Goal: Transaction & Acquisition: Purchase product/service

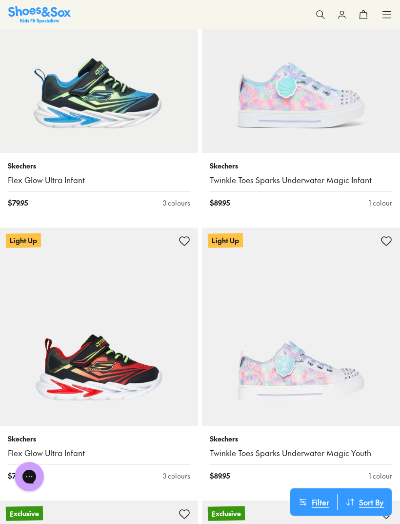
scroll to position [2124, 0]
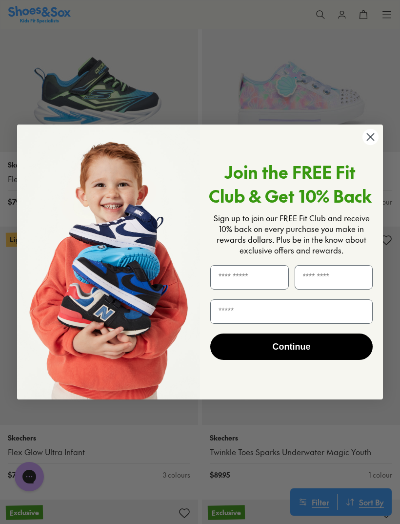
click at [374, 145] on circle "Close dialog" at bounding box center [371, 137] width 16 height 16
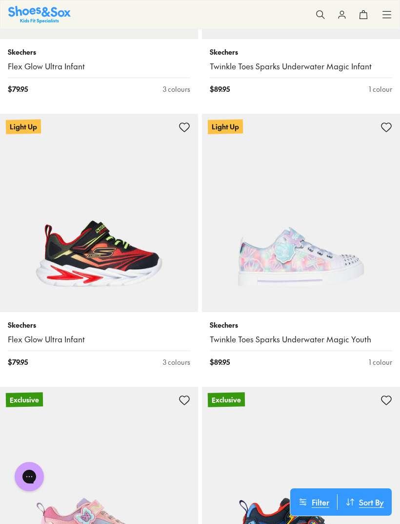
scroll to position [2241, 0]
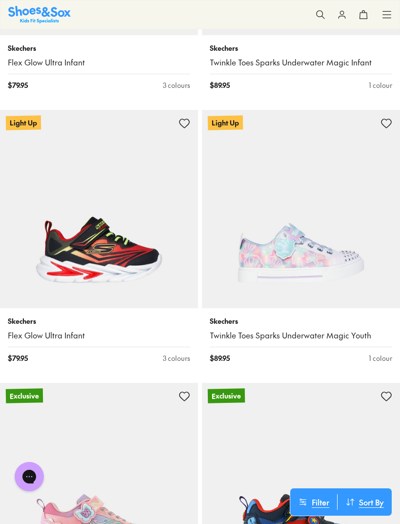
click at [323, 253] on img at bounding box center [301, 209] width 198 height 198
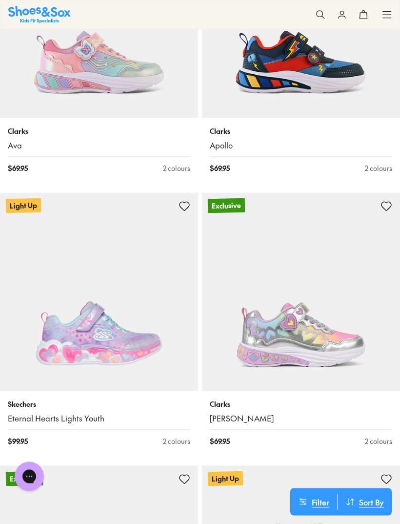
scroll to position [2707, 0]
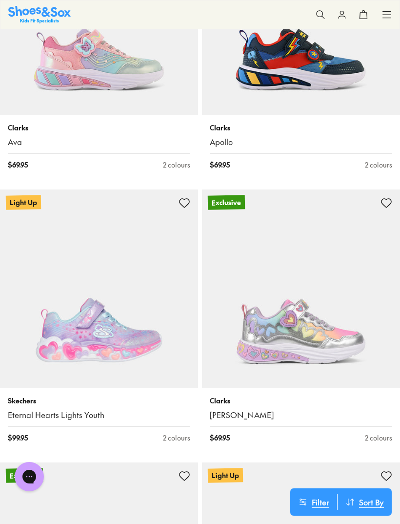
click at [56, 300] on img at bounding box center [99, 288] width 198 height 198
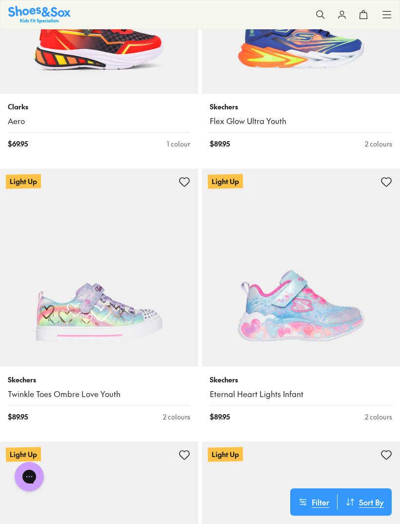
scroll to position [3291, 0]
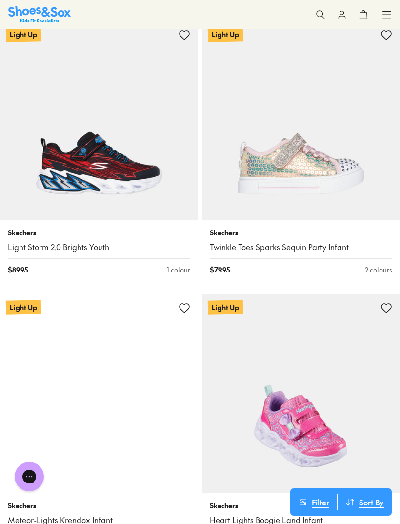
scroll to position [4239, 0]
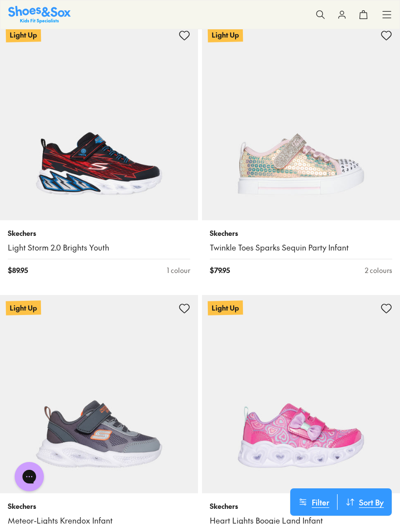
click at [334, 175] on img at bounding box center [301, 121] width 198 height 198
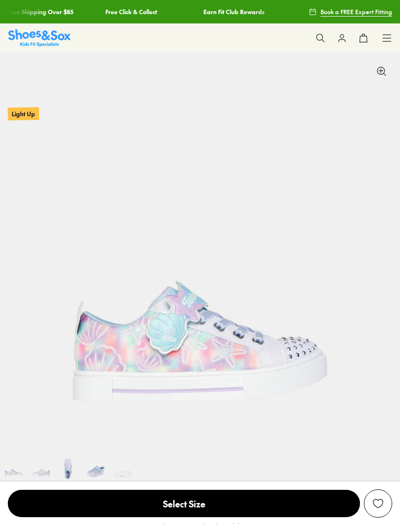
select select "*"
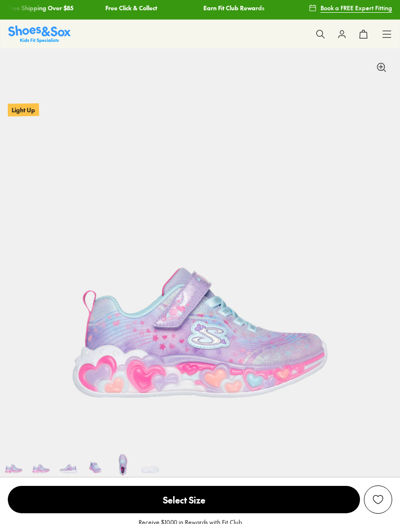
select select "*"
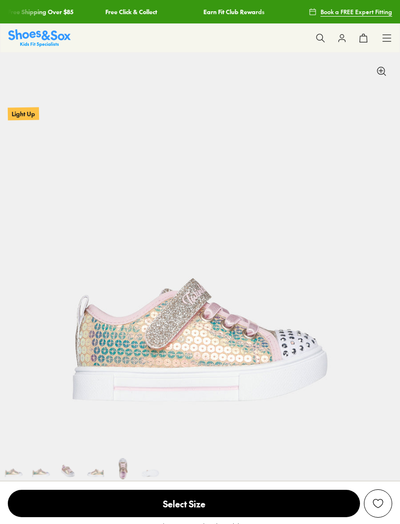
select select "*"
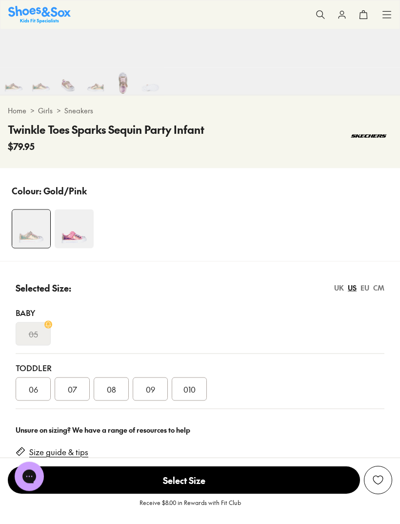
scroll to position [386, 0]
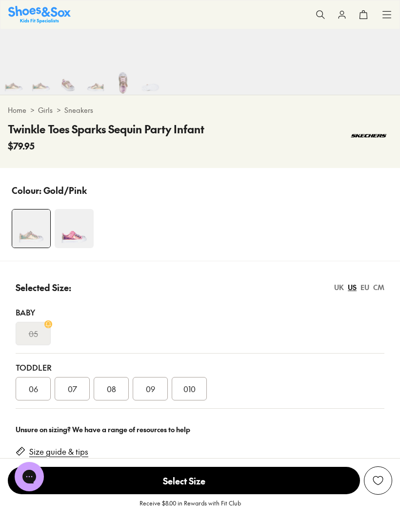
click at [197, 393] on div "010" at bounding box center [189, 388] width 35 height 23
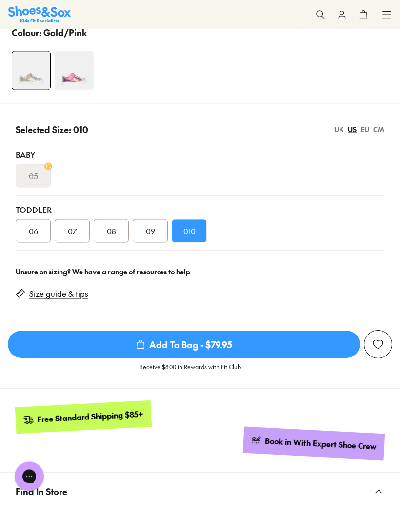
scroll to position [544, 0]
click at [68, 293] on link "Size guide & tips" at bounding box center [58, 293] width 59 height 11
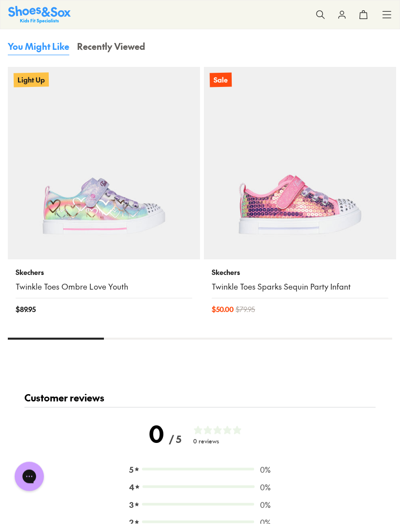
scroll to position [1621, 0]
click at [308, 221] on img at bounding box center [300, 162] width 192 height 192
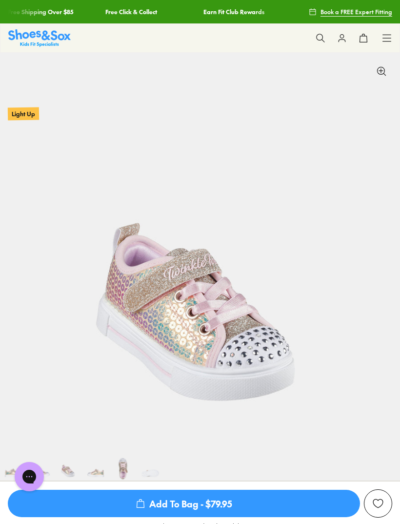
scroll to position [0, 800]
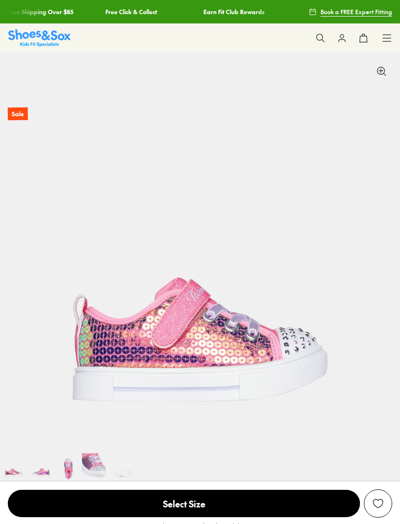
select select "*"
